Goal: Information Seeking & Learning: Learn about a topic

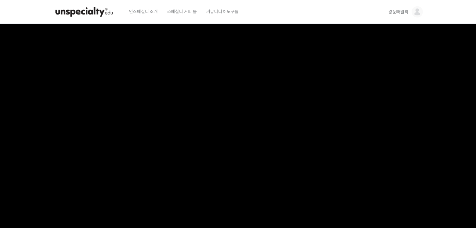
click at [80, 10] on img at bounding box center [83, 12] width 61 height 19
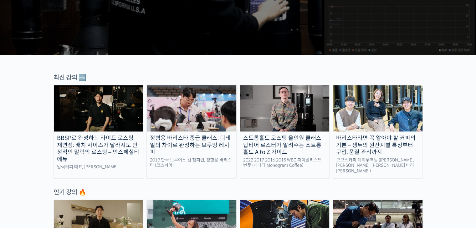
scroll to position [281, 0]
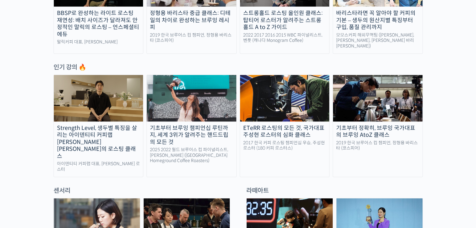
click at [356, 108] on img at bounding box center [377, 98] width 89 height 46
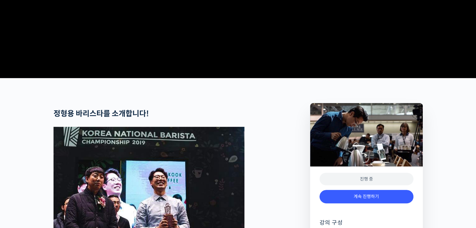
scroll to position [250, 0]
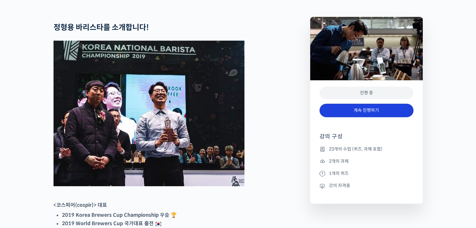
click at [362, 117] on link "계속 진행하기" at bounding box center [366, 110] width 94 height 13
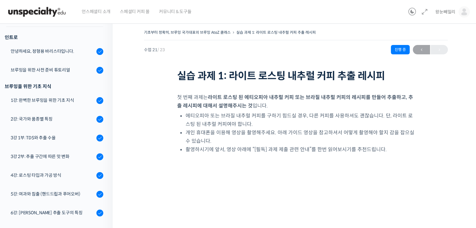
scroll to position [19, 0]
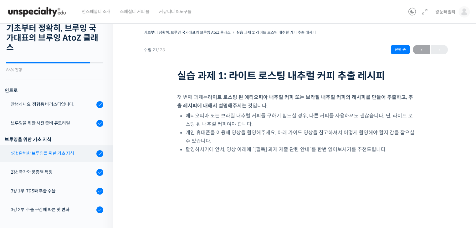
click at [54, 150] on div "1강: 완벽한 브루잉을 위한 기초 지식" at bounding box center [53, 153] width 84 height 7
